Goal: Task Accomplishment & Management: Manage account settings

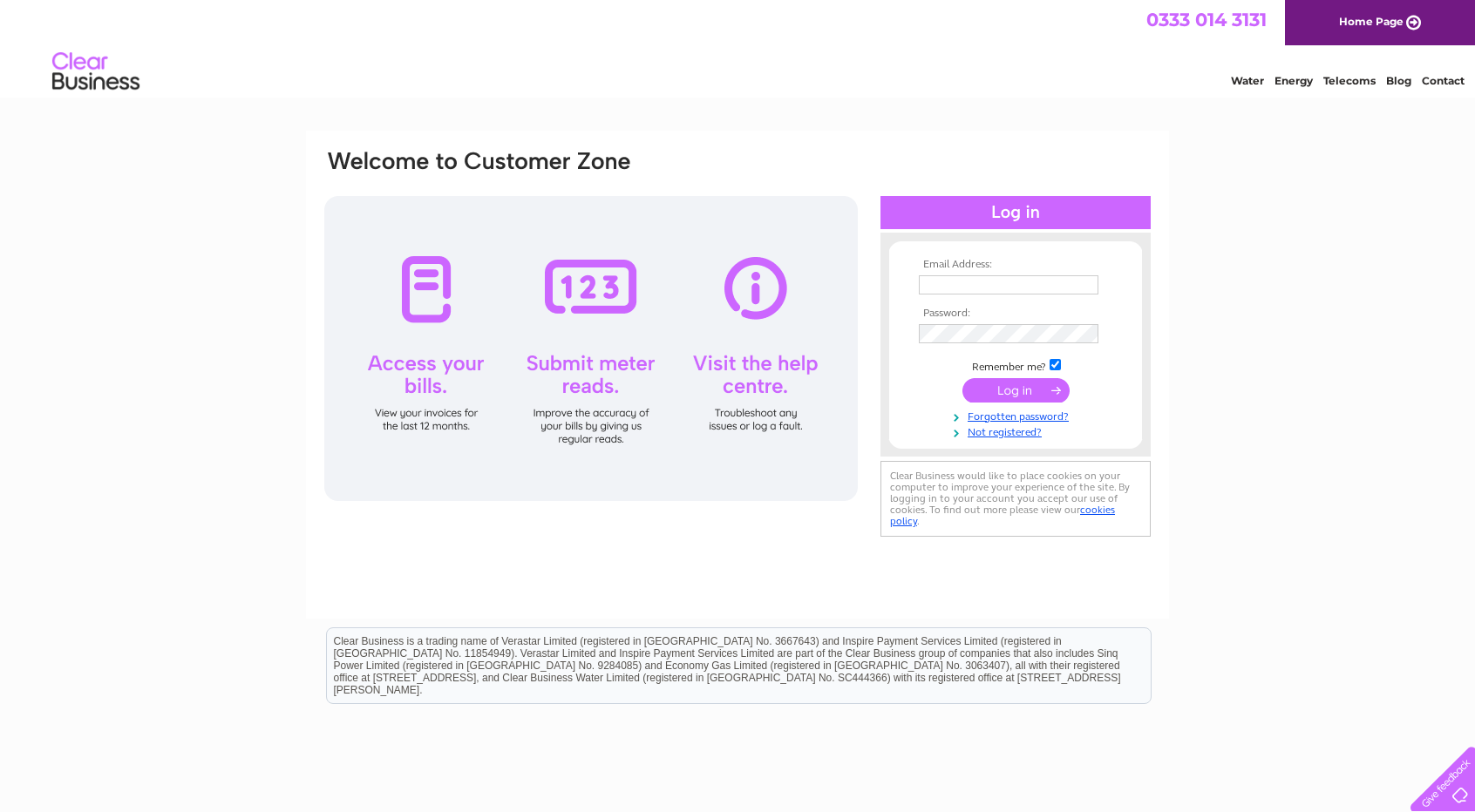
type input "ap@spire.com"
click at [990, 399] on input "submit" at bounding box center [1017, 392] width 108 height 24
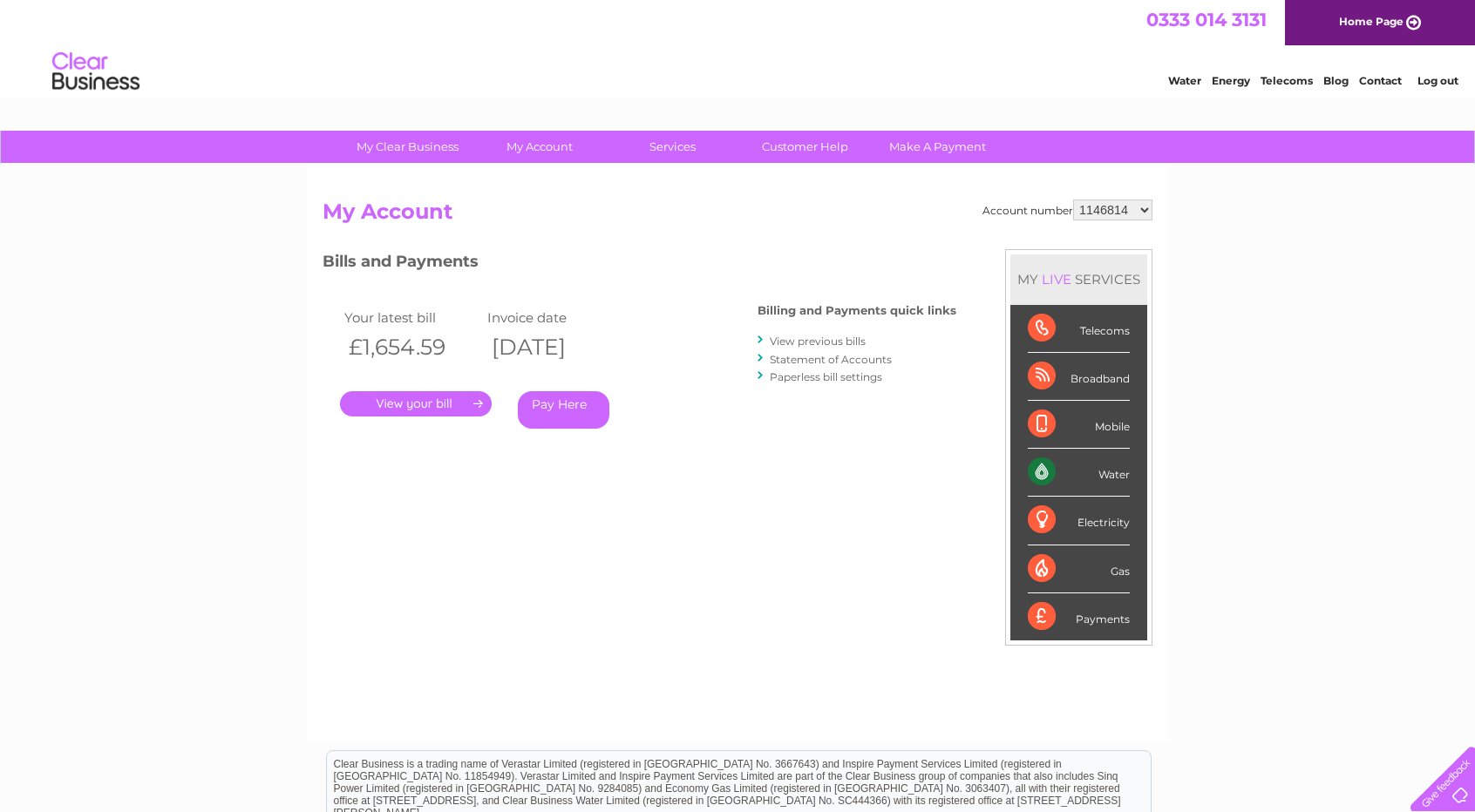
click at [416, 398] on link "." at bounding box center [416, 404] width 151 height 25
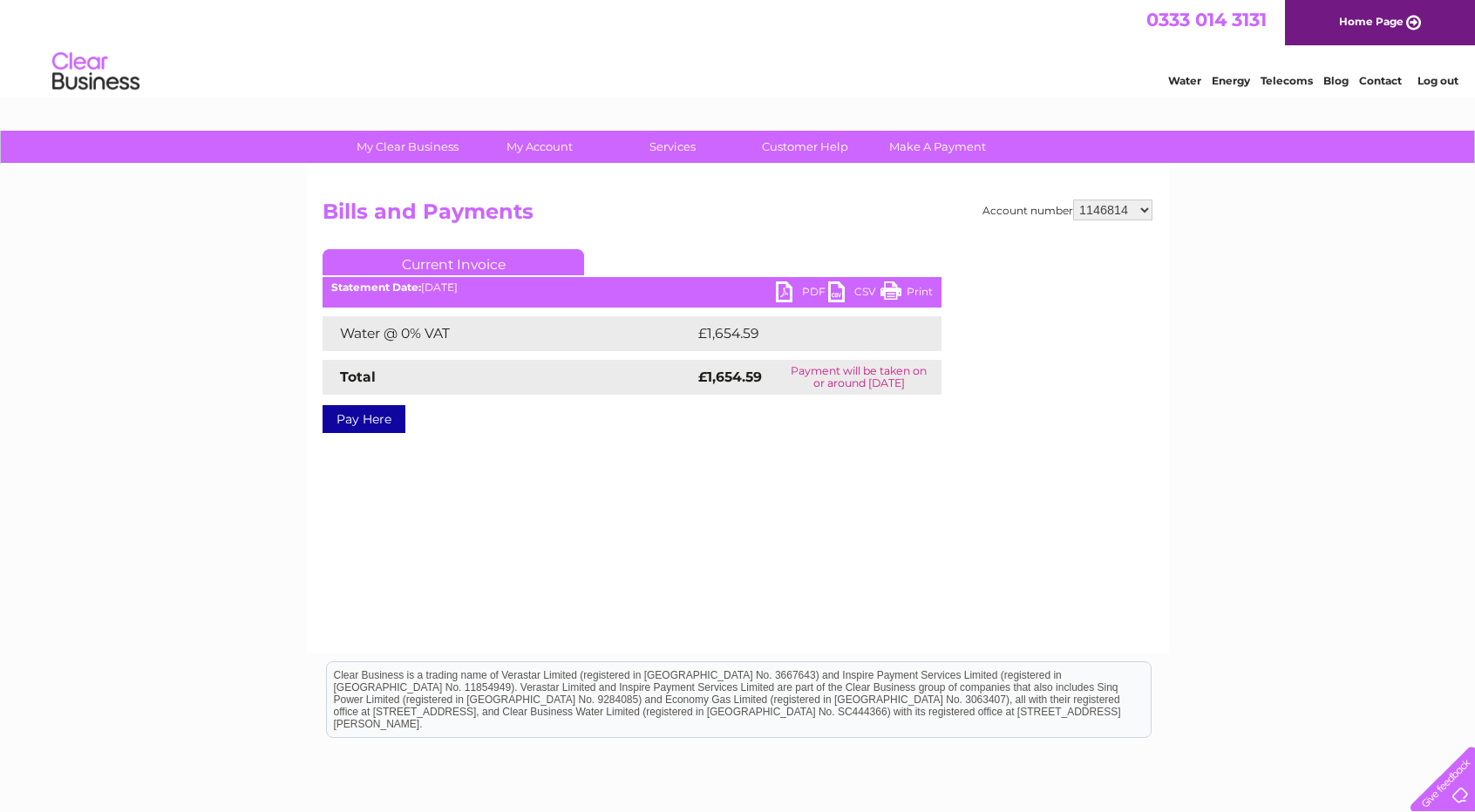
click at [790, 287] on link "PDF" at bounding box center [802, 294] width 52 height 25
